Goal: Communication & Community: Answer question/provide support

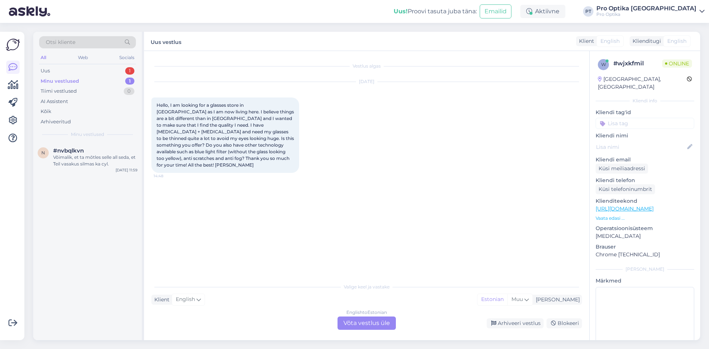
click at [383, 321] on div "English to Estonian Võta vestlus üle" at bounding box center [366, 322] width 58 height 13
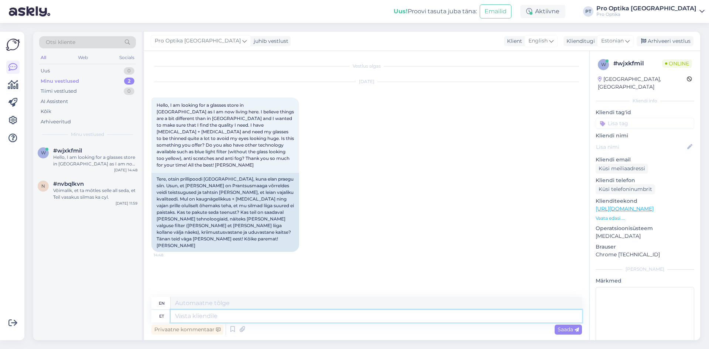
click at [383, 321] on textarea at bounding box center [376, 316] width 411 height 13
type textarea "Tere"
type textarea "Hello"
type textarea "Tere!"
type textarea "Hello!"
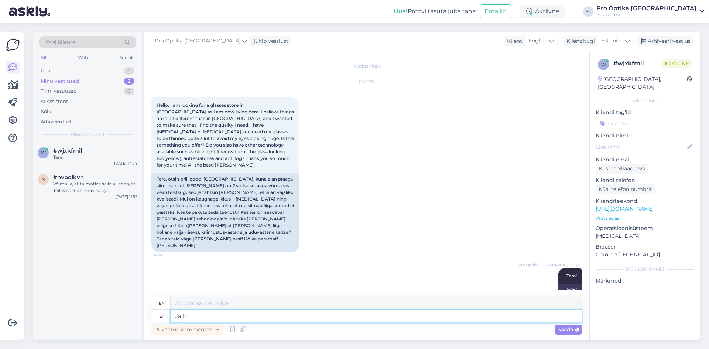
type textarea "Jaj"
type textarea "Yes"
type textarea "[PERSON_NAME]"
type textarea "And"
type textarea "Jah."
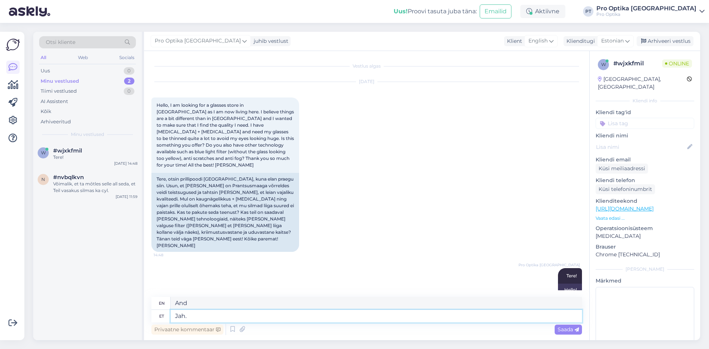
type textarea "Yes."
type textarea "Jah,"
type textarea "Yes,"
type textarea "Jah, ikka"
type textarea "Yes, still."
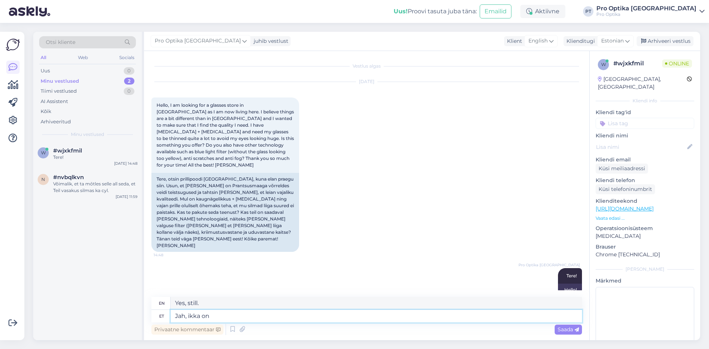
type textarea "Jah, ikka on m"
type textarea "Yes, it still is."
type textarea "Jah, ikka on meil"
type textarea "Yes, we still have"
type textarea "Jah, ikka on meil olemas"
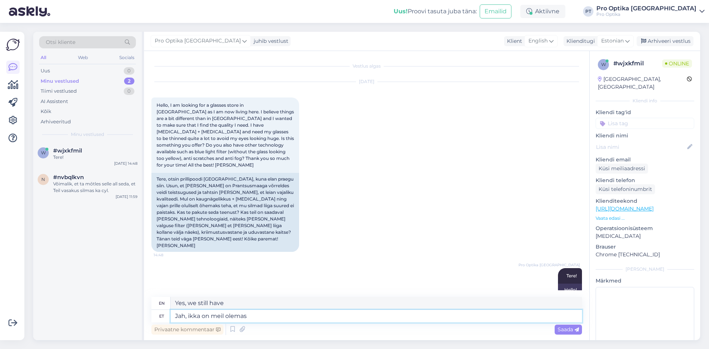
type textarea "Yes, we still have it."
type textarea "Jah, ikka on meil olemas õhendatud"
type textarea "Yes, we still have the thinned one"
type textarea "Jah, ikka on meil olemas õhendatud klaasid,"
type textarea "Yes, we still have thinned glasses."
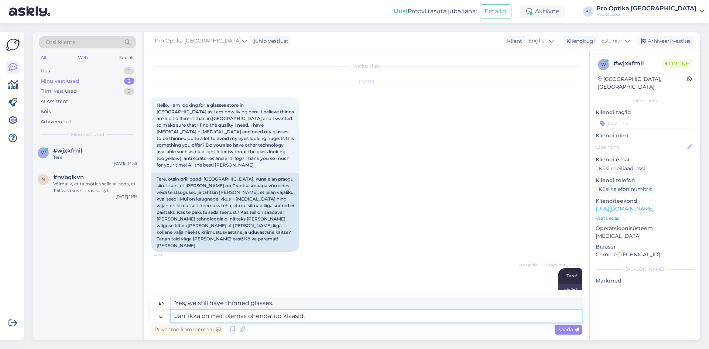
type textarea "Jah, ikka on meil olemas õhendatud klaasid,"
type textarea "Yes, we still have thinned glasses,"
type textarea "Jah, ikka on meil olemas õhendatud klaasid, vastavalt si"
type textarea "Yes, we still have thinned glasses, according to"
type textarea "Jah, ikka on meil olemas õhendatud klaasid, vastavalt siis"
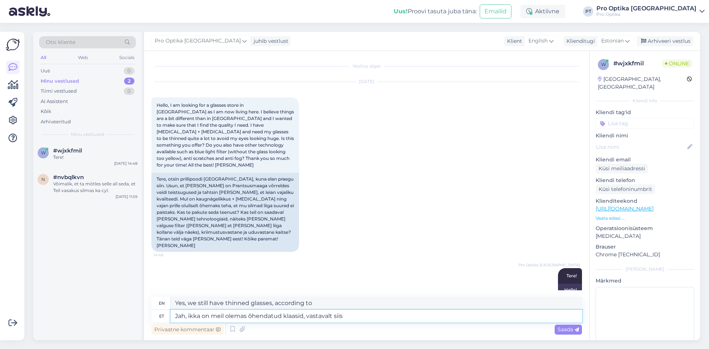
type textarea "Yes, we still have thinned glasses, so accordingly"
type textarea "Jah, ikka on meil olemas õhendatud klaasid, vastavalt siis rete"
type textarea "Yes, we still have thinned glasses, so rete accordingly"
type textarea "Jah, ikka on meil olemas õhendatud klaasid, vastavalt siis ret"
type textarea "Yes, we still have thinned glasses, so please contact us."
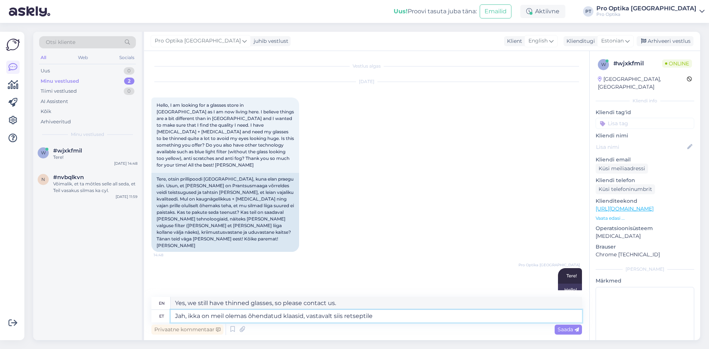
type textarea "Jah, ikka on meil olemas õhendatud klaasid, vastavalt siis retseptile."
type textarea "Yes, we still have thinned glasses, according to the recipe."
type textarea "Jah, ikka on meil olemas õhendatud klaasid, vastavalt siis retseptile. Klaasitoo"
type textarea "Yes, we still have thinned glasses, according to the recipe. Glassware"
type textarea "Jah, ikka on meil olemas õhendatud klaasid, vastavalt siis retseptile. Klaasit"
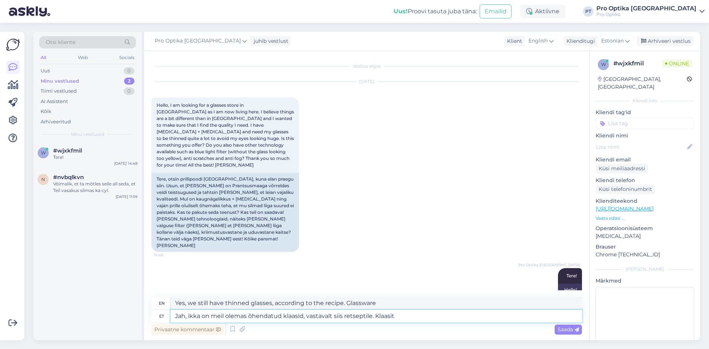
type textarea "Yes, we still have thinned glasses, according to the recipe. Glassito"
type textarea "Jah, ikka on meil olemas õhendatud klaasid, vastavalt siis retseptile. Klaasi"
type textarea "Yes, we still have thinned glasses, according to the recipe. Glasses"
type textarea "Jah, ikka on meil olemas õhendatud klaasid, vastavalt siis retseptile."
type textarea "Yes, we still have thinned glasses, according to the recipe."
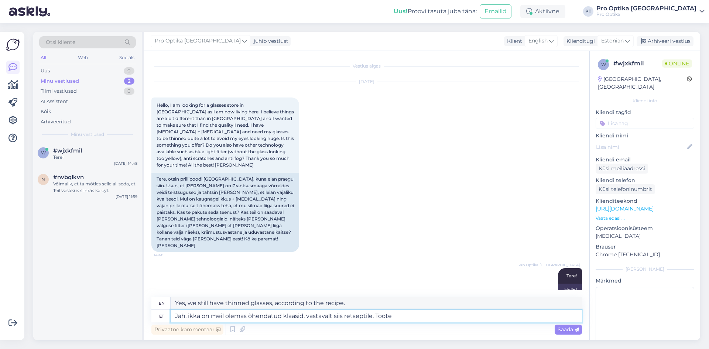
type textarea "Jah, ikka on meil olemas õhendatud klaasid, vastavalt siis retseptile. Toote"
type textarea "Yes, we still have thinned glasses, according to the recipe. Product"
type textarea "Jah, ikka on meil olemas õhendatud klaasid, vastavalt siis retseptile. Toote va…"
type textarea "Yes, we still have thinned glasses, according to the recipe. In the product ran…"
type textarea "Jah, ikka on meil olemas õhendatud klaasid, vastavalt siis retseptile. Toote va…"
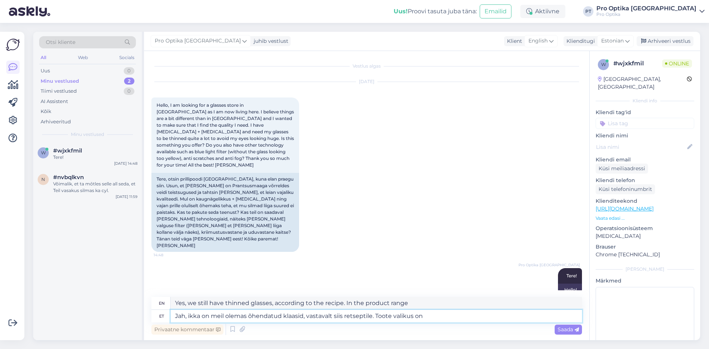
type textarea "Yes, we still have thinned glasses, according to the recipe. The product range …"
type textarea "Jah, ikka on meil olemas õhendatud klaasid, vastavalt siis retseptile. Toote va…"
type textarea "Yes, we still have thinned glasses, according to the recipe. The product range …"
type textarea "Jah, ikka on meil olemas õhendatud klaasid, vastavalt siis retseptile. Toote va…"
type textarea "Yes, we still have thinned glasses, according to the recipe. The product range …"
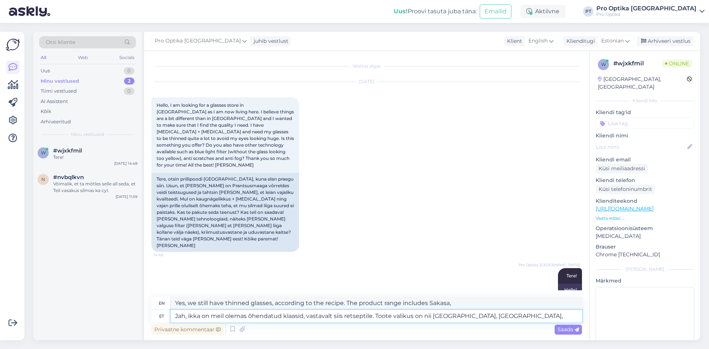
type textarea "Jah, ikka on meil olemas õhendatud klaasid, vastavalt siis retseptile. Toote va…"
type textarea "Yes, we still have thinned glasses, according to the recipe. The product range …"
type textarea "Jah, ikka on meil olemas õhendatud klaasid, vastavalt siis retseptile. Toote va…"
type textarea "Yes, we still have thinned glasses, according to the recipe. The product range …"
type textarea "Jah, ikka on meil olemas õhendatud klaasid, vastavalt siis retseptile. Toote va…"
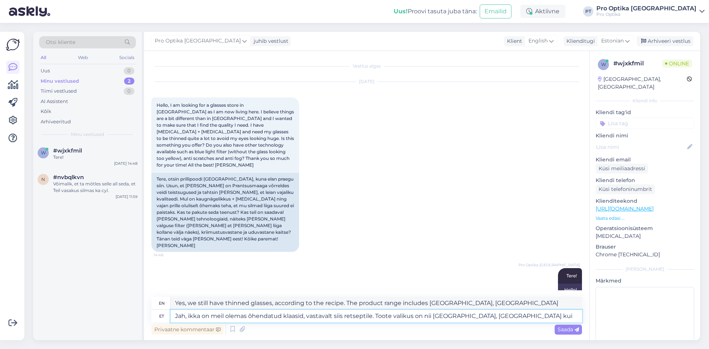
type textarea "Yes, we still have thinned glasses, according to the recipe. The product range …"
type textarea "Jah, ikka on meil olemas õhendatud klaasid, vastavalt siis retseptile. Toote va…"
type textarea "Yes, we still have thinned glasses, according to the recipe. The product range …"
type textarea "Jah, ikka on meil olemas õhendatud klaasid, vastavalt siis retseptile. Toote va…"
type textarea "Yes, we still have thinned glasses, according to the recipe. The product range …"
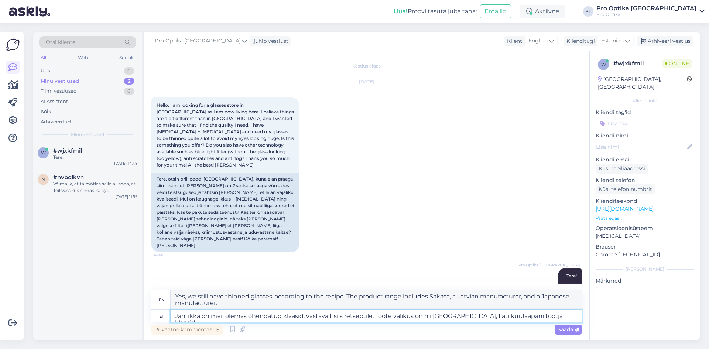
type textarea "Jah, ikka on meil olemas õhendatud klaasid, vastavalt siis retseptile. Toote va…"
type textarea "Yes, we still have thinned glasses, according to the recipe. The product range …"
type textarea "Jah, ikka on meil olemas õhendatud klaasid, vastavalt siis retseptile. Toote va…"
type textarea "Yes, we still have thinned glasses, according to the recipe. The product range …"
type textarea "Jah, ikka on meil olemas õhendatud klaasid, vastavalt siis retseptile. Toote va…"
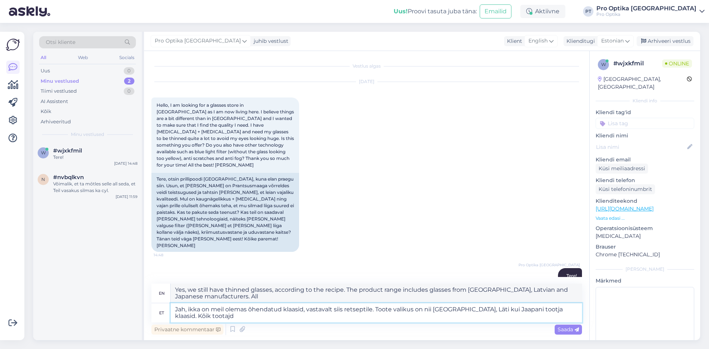
type textarea "Yes, we still have thinned glasses, according to the recipe. The product range …"
type textarea "Jah, ikka on meil olemas õhendatud klaasid, vastavalt siis retseptile. Toote va…"
type textarea "Yes, we still have thinned glasses, according to the recipe. The product range …"
type textarea "Jah, ikka on meil olemas õhendatud klaasid, vastavalt siis retseptile. Toote va…"
type textarea "Yes, we still have thinned glasses, according to the recipe. The product range …"
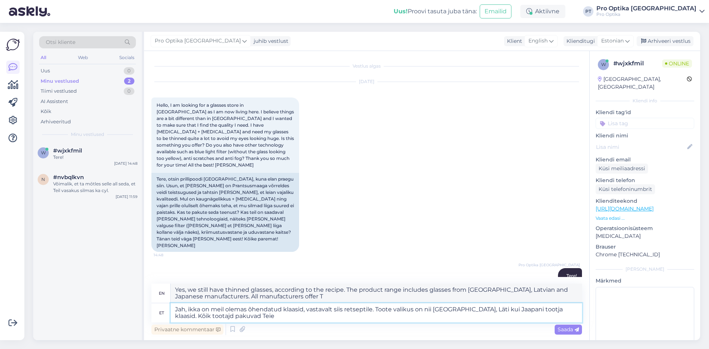
type textarea "Jah, ikka on meil olemas õhendatud klaasid, vastavalt siis retseptile. Toote va…"
type textarea "Yes, we still have thinned glasses, according to the recipe. The product range …"
type textarea "Jah, ikka on meil olemas õhendatud klaasid, vastavalt siis retseptile. Toote va…"
type textarea "Yes, we still have thinned glasses, according to the recipe. The product range …"
type textarea "Jah, ikka on meil olemas õhendatud klaasid, vastavalt siis retseptile. Toote va…"
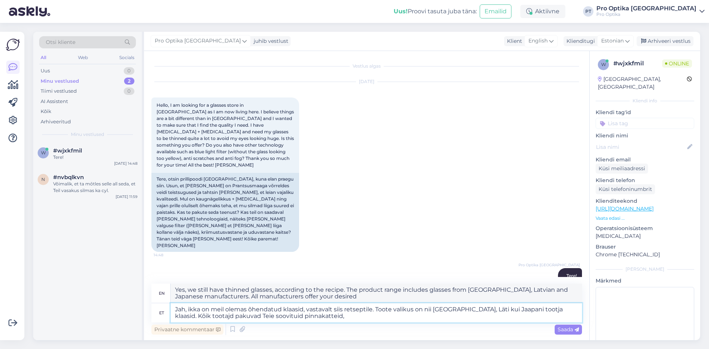
type textarea "Yes, we still have thinned glasses, according to the recipe. The product range …"
type textarea "Jah, ikka on meil olemas õhendatud klaasid, vastavalt siis retseptile. Toote va…"
type textarea "Yes, we still have thinned glasses, according to the recipe. The product range …"
type textarea "Jah, ikka on meil olemas õhendatud klaasid, vastavalt siis retseptile. Toote va…"
type textarea "Yes, we still have thinned glasses, according to the recipe. The product range …"
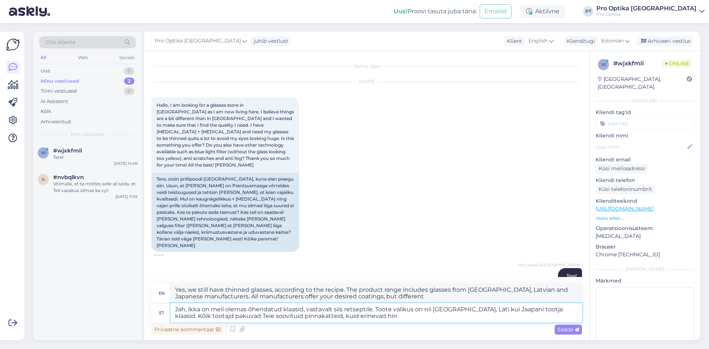
type textarea "Jah, ikka on meil olemas õhendatud klaasid, vastavalt siis retseptile. Toote va…"
type textarea "Yes, we still have thinned glasses, according to the recipe. The product range …"
type textarea "Jah, ikka on meil olemas õhendatud klaasid, vastavalt siis retseptile. Toote va…"
type textarea "Yes, we still have thinned glasses, according to the recipe. The product range …"
type textarea "Jah, ikka on meil olemas õhendatud klaasid, vastavalt siis retseptile. Toote va…"
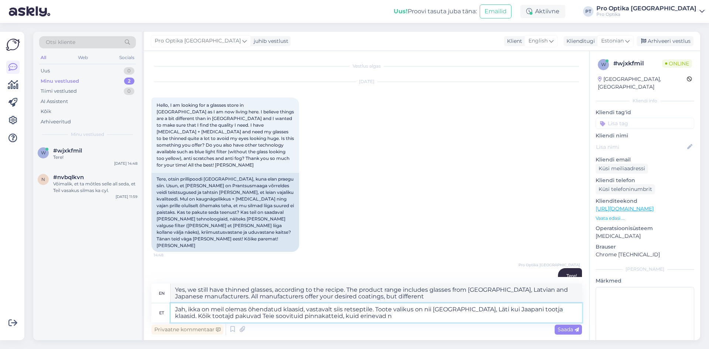
type textarea "Yes, we still have thinned glasses, according to the recipe. The product range …"
type textarea "Jah, ikka on meil olemas õhendatud klaasid, vastavalt siis retseptile. Toote va…"
type textarea "Yes, we still have thinned glasses, according to the recipe. The product range …"
type textarea "Jah, ikka on meil olemas õhendatud klaasid, vastavalt siis retseptile. Toote va…"
type textarea "Yes, we still have thinned glasses, according to the recipe. The product range …"
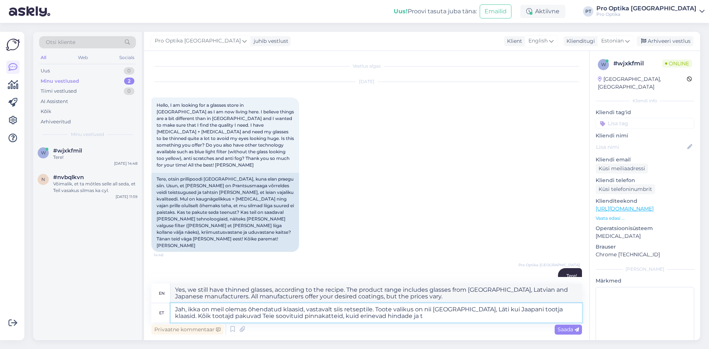
type textarea "Jah, ikka on meil olemas õhendatud klaasid, vastavalt siis retseptile. Toote va…"
type textarea "Yes, we still have thinned glasses, according to the recipe. The product range …"
type textarea "Jah, ikka on meil olemas õhendatud klaasid, vastavalt siis retseptile. Toote va…"
type textarea "Yes, we still have thinned glasses, according to the recipe. The product range …"
type textarea "Jah, ikka on meil olemas õhendatud klaasid, vastavalt siis retseptile. Toote va…"
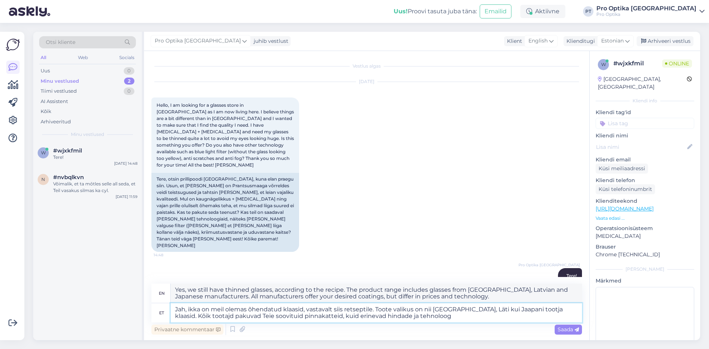
type textarea "Yes, we still have thinned glasses, according to the recipe. The product range …"
type textarea "Jah, ikka on meil olemas õhendatud klaasid, vastavalt siis retseptile. Toote va…"
type textarea "Yes, we still have thinned glasses, according to the recipe. The product range …"
type textarea "Jah, ikka on meil olemas õhendatud klaasid, vastavalt siis retseptile. Toote va…"
click at [463, 314] on textarea "Jah, ikka on meil olemas õhendatud klaasid, vastavalt siis retseptile. Toote va…" at bounding box center [376, 312] width 411 height 19
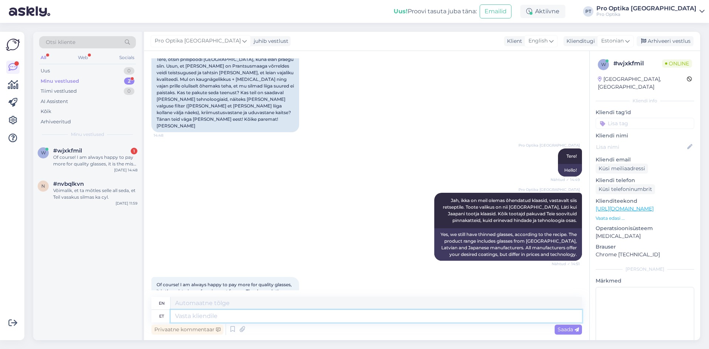
scroll to position [136, 0]
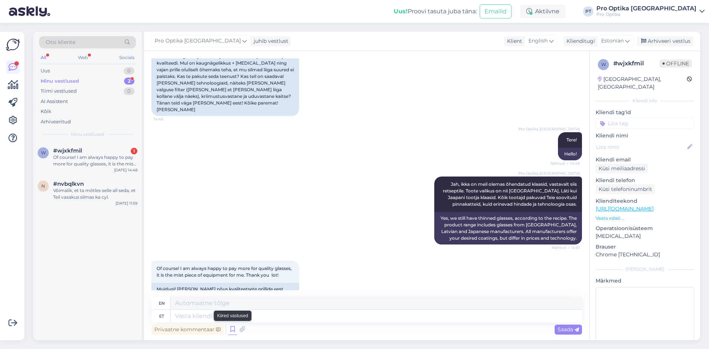
click at [231, 333] on icon at bounding box center [232, 329] width 9 height 11
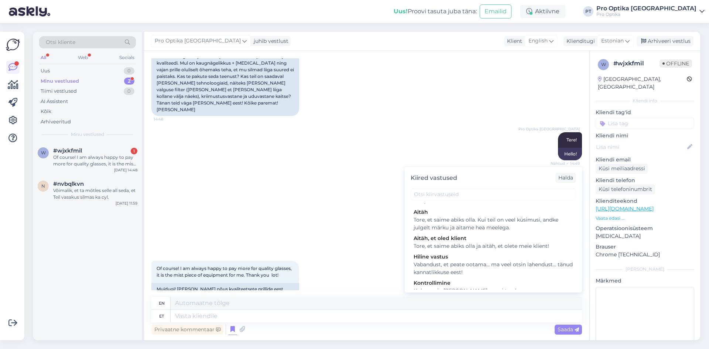
scroll to position [258, 0]
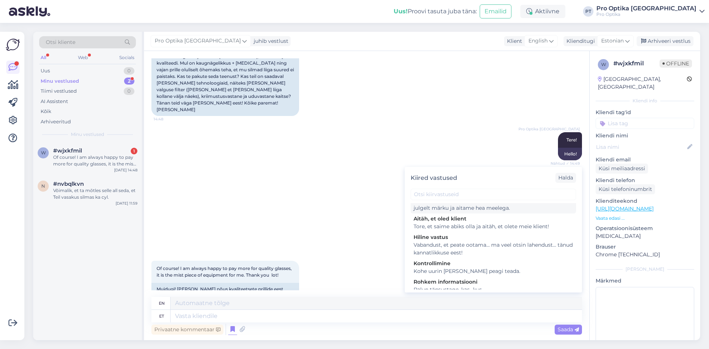
click at [484, 212] on div "Tore, et saime abiks olla. Kui teil on veel küsimusi, andke julgelt märku ja ai…" at bounding box center [492, 204] width 159 height 16
type textarea "Glad we could be of help. If you have any more questions, feel free to let us k…"
type textarea "Tore, et saime abiks olla. Kui teil on veel küsimusi, andke julgelt märku ja ai…"
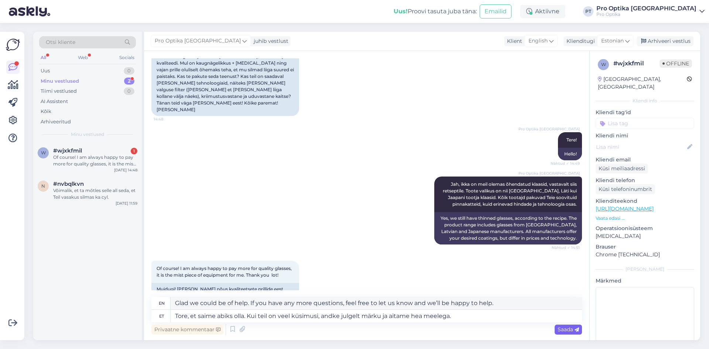
click at [558, 330] on span "Saada" at bounding box center [567, 329] width 21 height 7
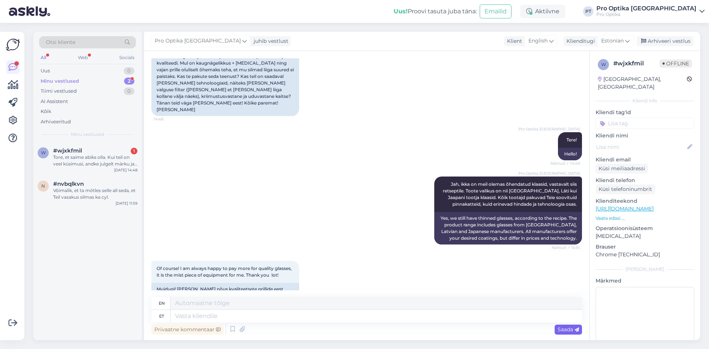
scroll to position [193, 0]
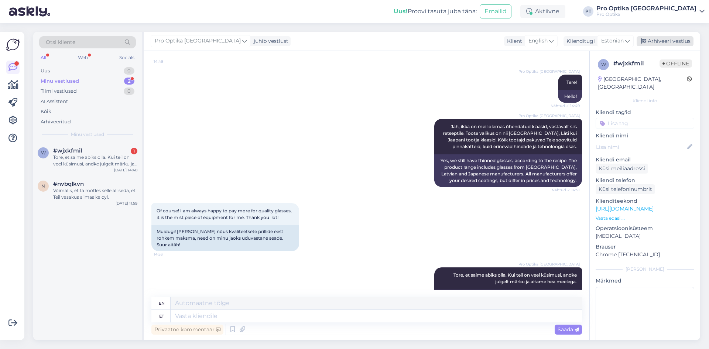
click at [651, 41] on div "Arhiveeri vestlus" at bounding box center [664, 41] width 57 height 10
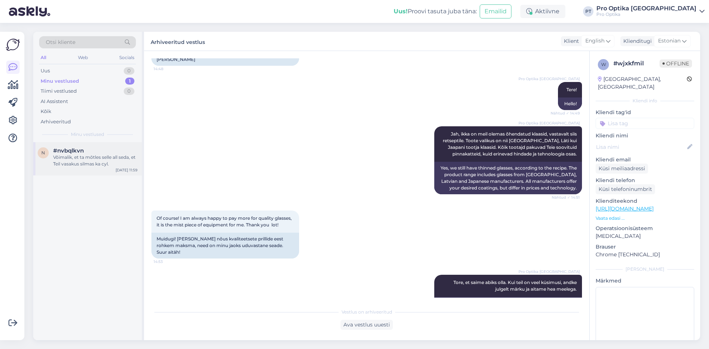
click at [85, 166] on div "Võimalik, et ta mõtles selle all seda, et Teil vasakus silmas ka cyl." at bounding box center [95, 160] width 84 height 13
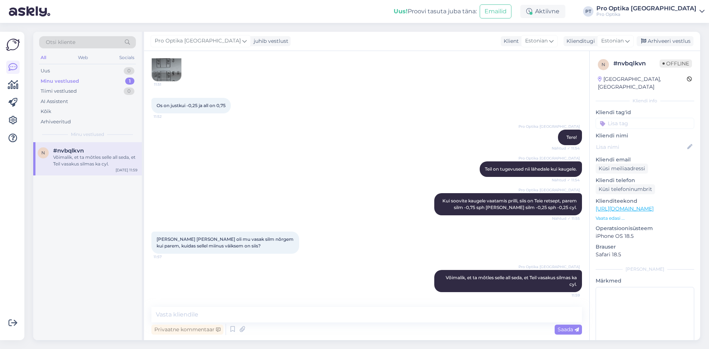
scroll to position [85, 0]
